Goal: Check status: Check status

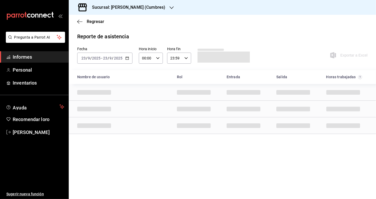
click at [132, 5] on font "Sucursal: [PERSON_NAME] (Cumbres)" at bounding box center [128, 7] width 73 height 5
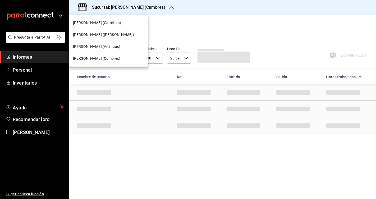
click at [107, 56] on span "[PERSON_NAME] (Cumbres)" at bounding box center [96, 59] width 47 height 6
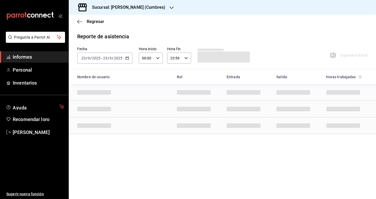
click at [127, 59] on icon "button" at bounding box center [127, 58] width 4 height 4
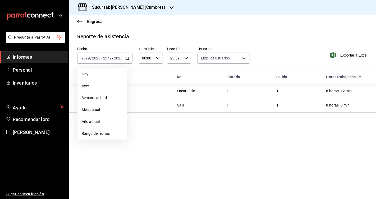
click at [164, 38] on div "Reporte de asistencia" at bounding box center [222, 36] width 290 height 8
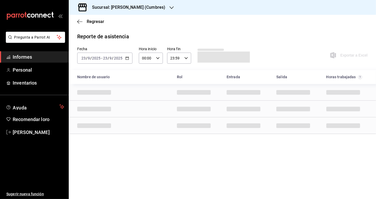
click at [129, 55] on div "2025-09-23 23 / 9 / 2025 - 2025-09-23 23 / 9 / 2025" at bounding box center [104, 58] width 55 height 11
click at [128, 60] on icon "button" at bounding box center [127, 58] width 4 height 4
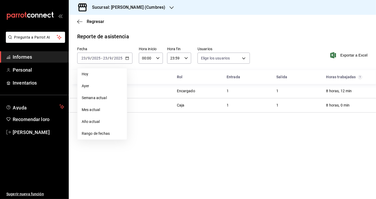
type input "4482a9f7-a814-48d2-9ed2-716c0801908d,b8b7026d-5ff2-4612-9dfd-4cbbdd3ae370,10460…"
click at [86, 73] on font "Hoy" at bounding box center [85, 74] width 7 height 4
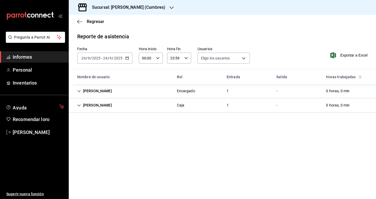
click at [96, 105] on div "[PERSON_NAME]" at bounding box center [94, 105] width 43 height 10
